Goal: Transaction & Acquisition: Purchase product/service

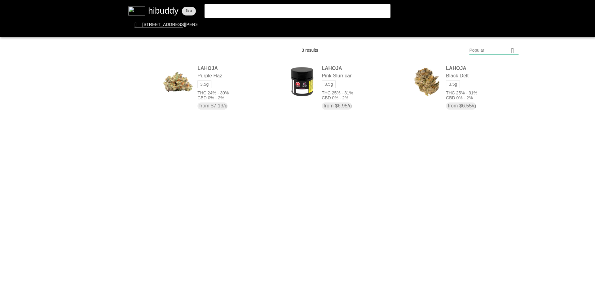
click at [285, 12] on flt-glass-pane at bounding box center [297, 141] width 595 height 282
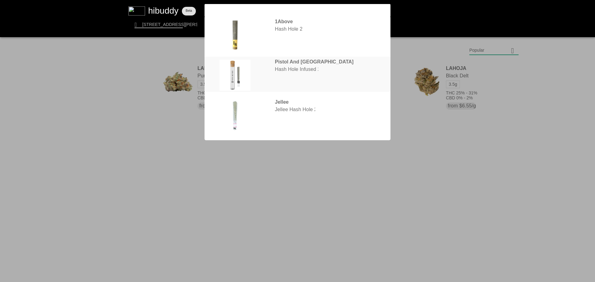
type input "hash hole"
click at [137, 10] on flt-glass-pane at bounding box center [297, 141] width 595 height 282
